Goal: Contribute content: Add original content to the website for others to see

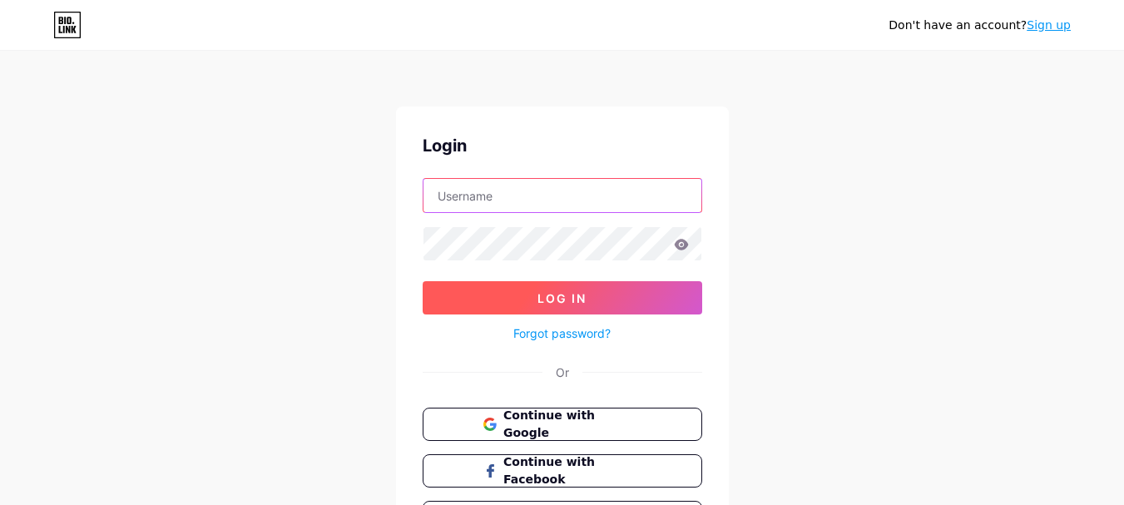
type input "[EMAIL_ADDRESS][DOMAIN_NAME]"
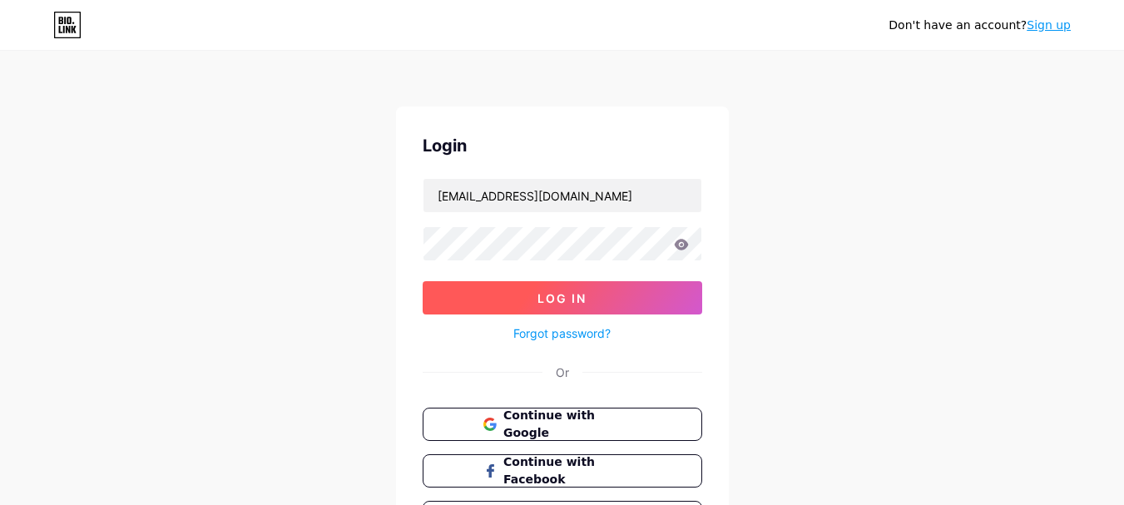
click at [600, 299] on button "Log In" at bounding box center [561, 297] width 279 height 33
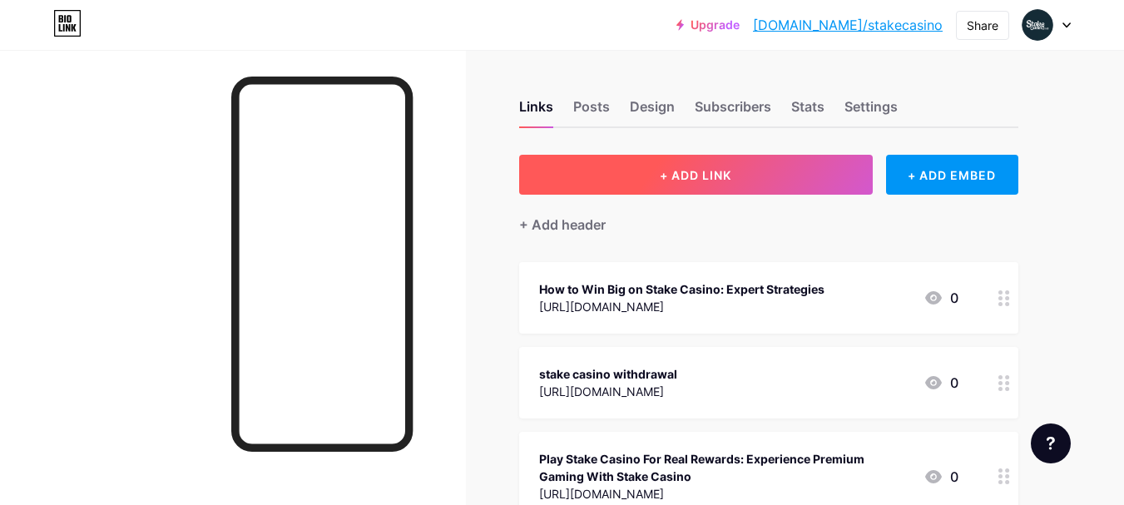
click at [696, 193] on button "+ ADD LINK" at bounding box center [695, 175] width 353 height 40
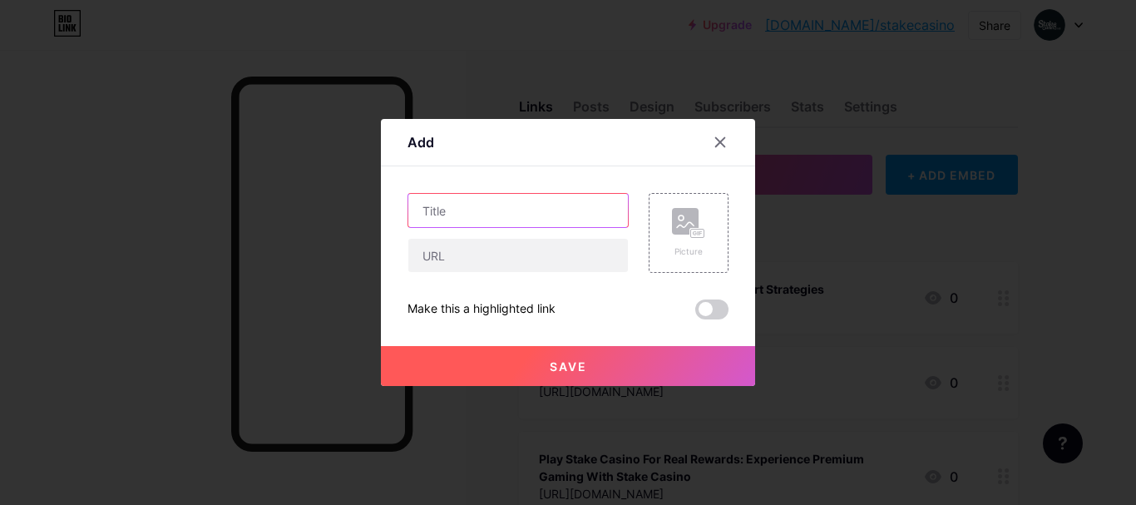
click at [526, 225] on input "text" at bounding box center [518, 210] width 220 height 33
paste input "Stake Casino Minimum Deposit Explained for Beginners"
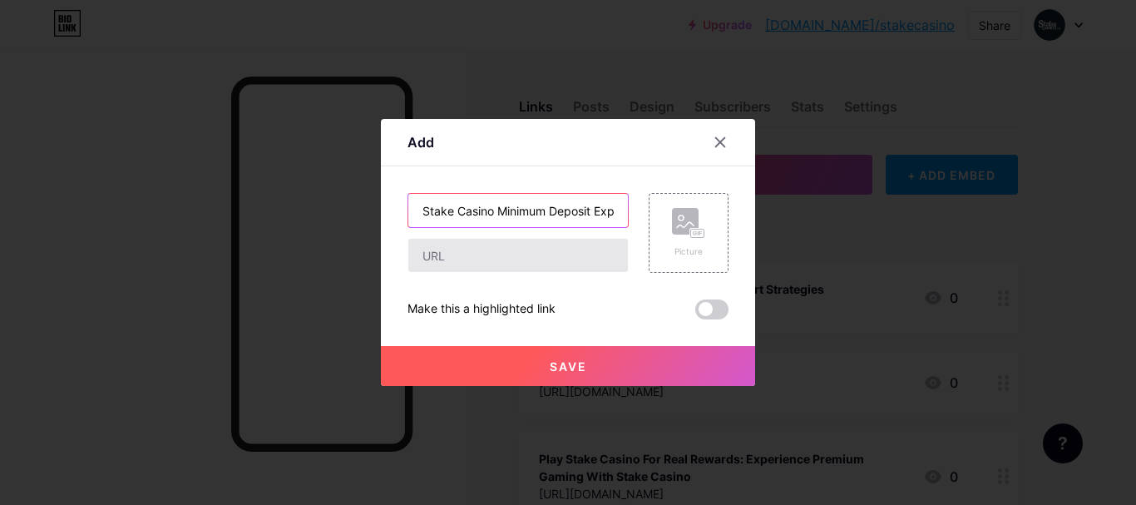
scroll to position [0, 112]
type input "Stake Casino Minimum Deposit Explained for Beginners"
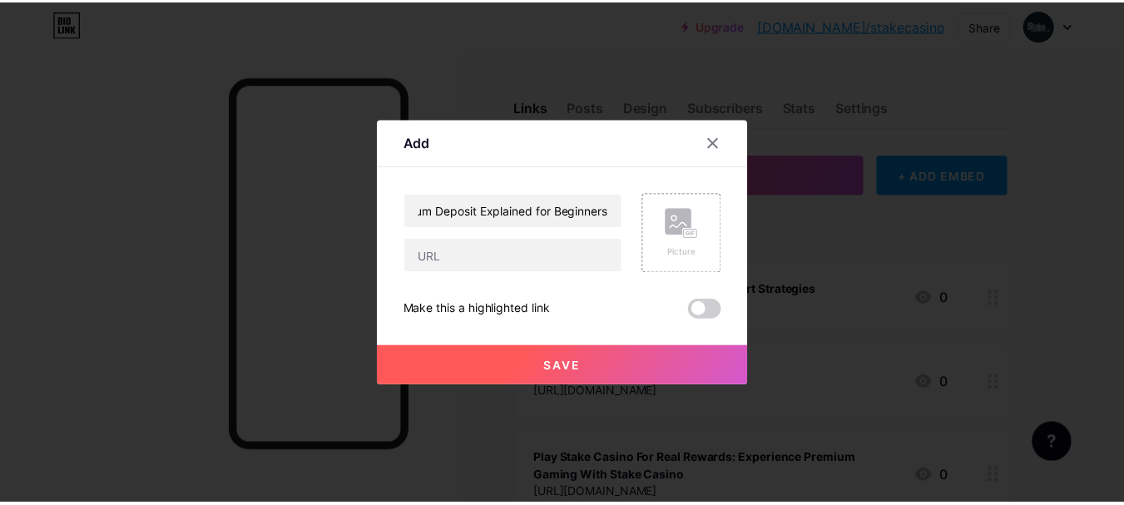
scroll to position [0, 0]
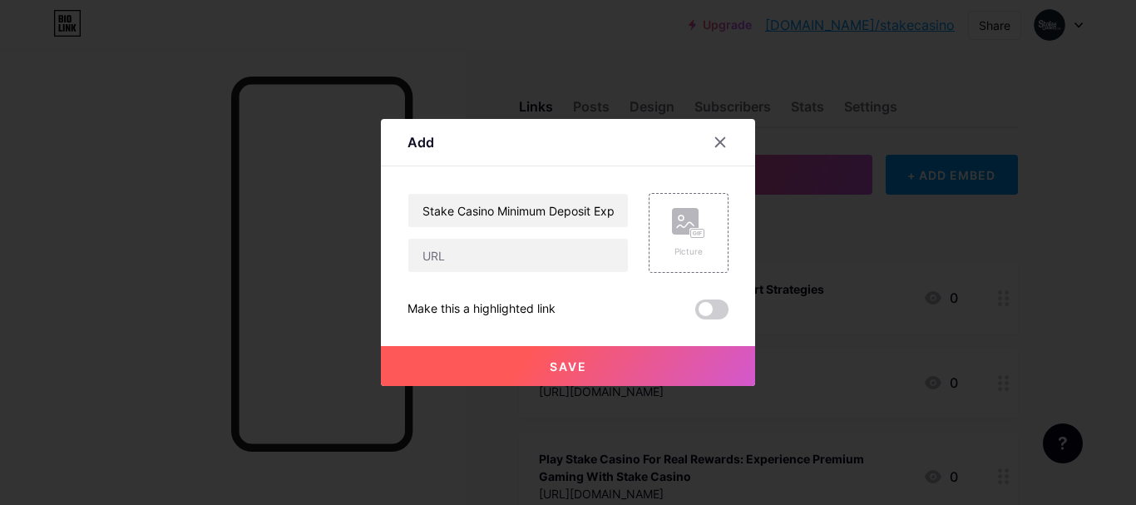
click at [532, 274] on div "Stake Casino Minimum Deposit Explained for Beginners Picture Make this a highli…" at bounding box center [568, 256] width 321 height 126
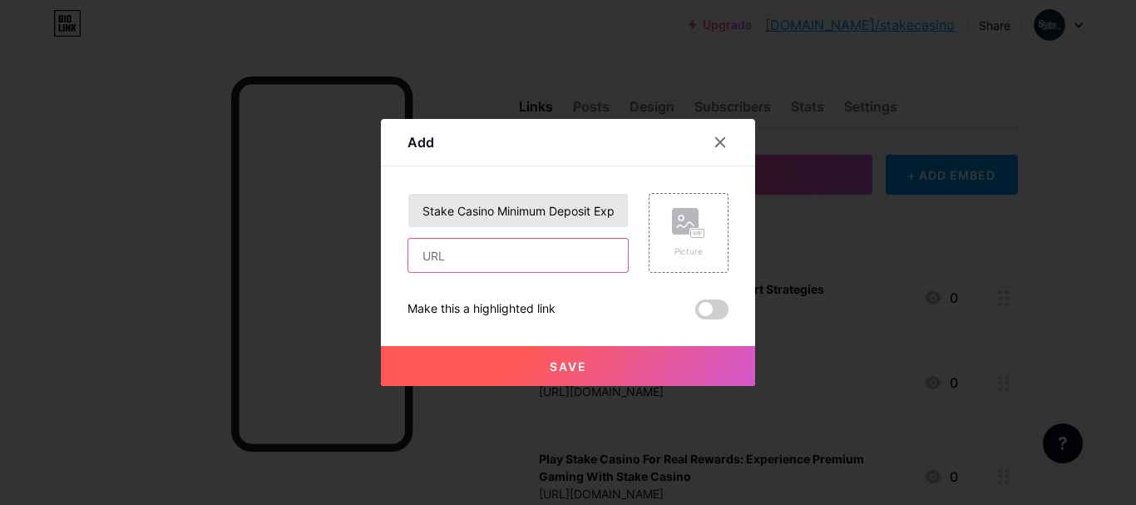
drag, startPoint x: 532, startPoint y: 254, endPoint x: 466, endPoint y: 216, distance: 76.7
click at [532, 254] on input "text" at bounding box center [518, 255] width 220 height 33
paste input "[URL][DOMAIN_NAME]"
type input "[URL][DOMAIN_NAME]"
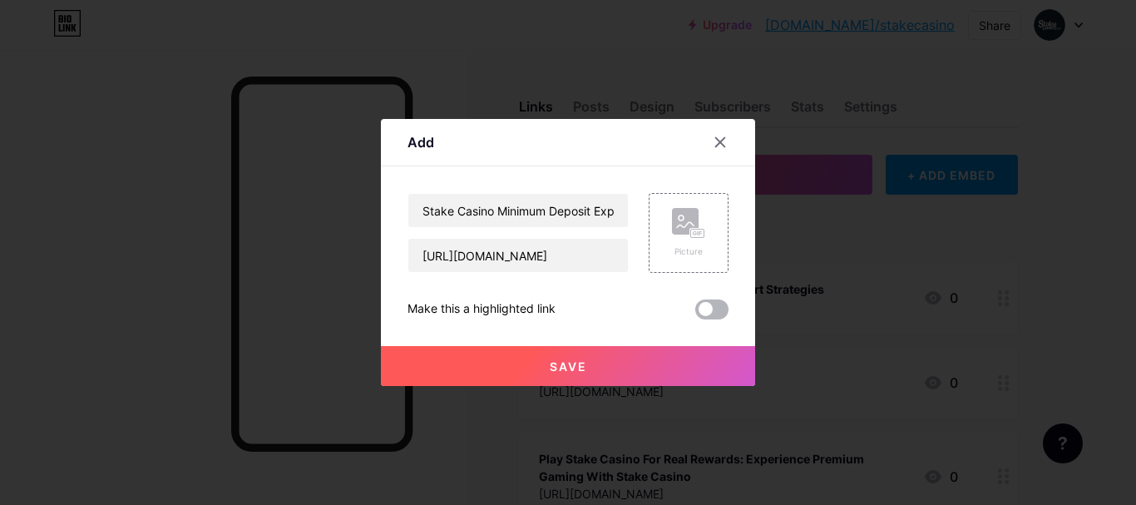
click at [711, 309] on span at bounding box center [711, 309] width 33 height 20
click at [695, 314] on input "checkbox" at bounding box center [695, 314] width 0 height 0
click at [613, 361] on button "Save" at bounding box center [568, 366] width 374 height 40
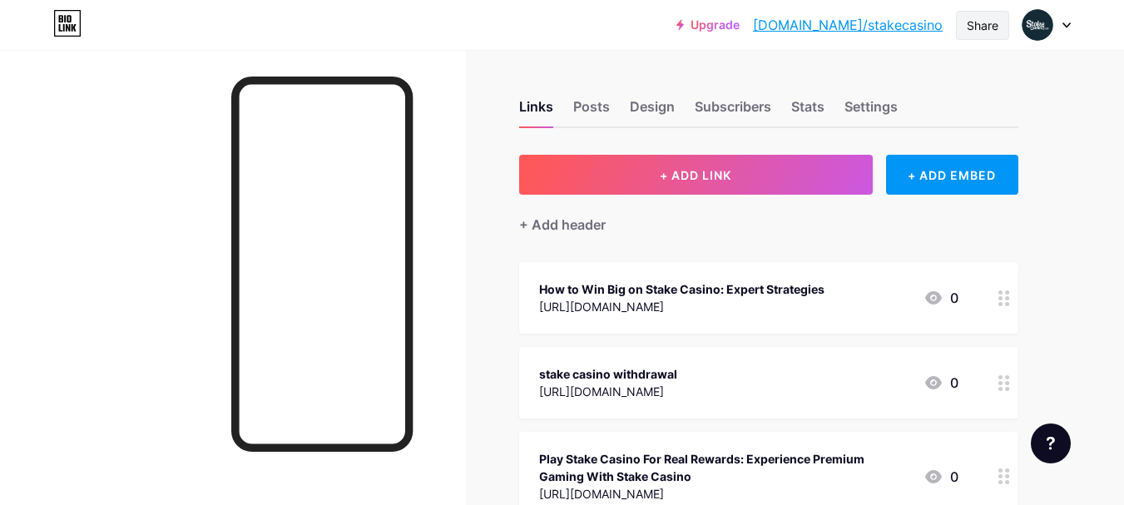
click at [978, 27] on div "Share" at bounding box center [982, 25] width 32 height 17
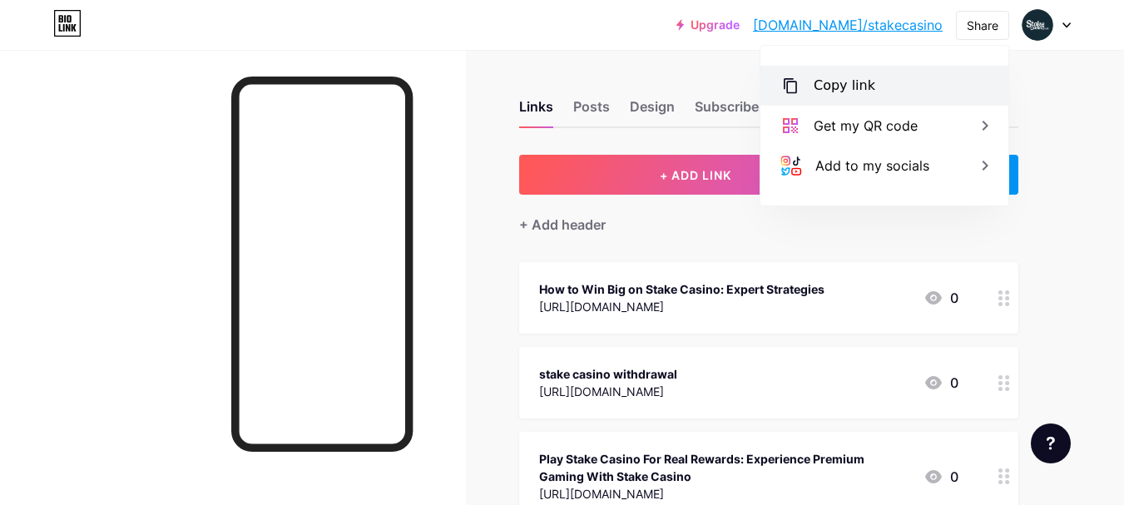
click at [828, 86] on div "Copy link" at bounding box center [844, 86] width 62 height 20
click at [455, 108] on div at bounding box center [233, 302] width 466 height 505
